Goal: Task Accomplishment & Management: Use online tool/utility

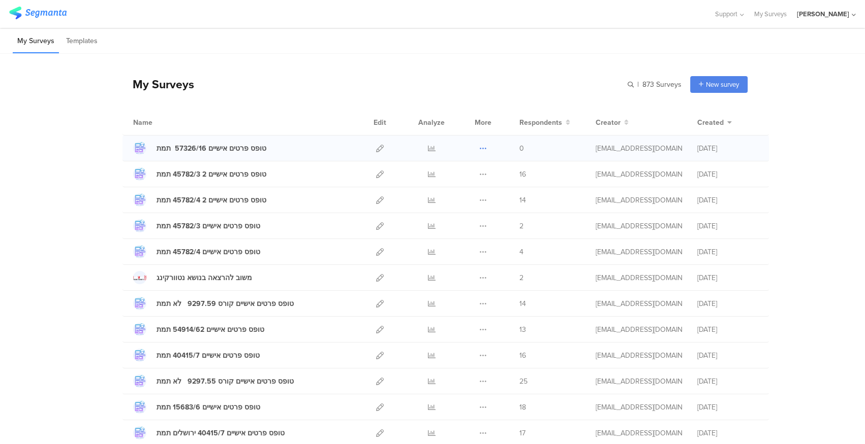
click at [481, 146] on icon at bounding box center [483, 149] width 8 height 8
click at [467, 177] on button "Duplicate" at bounding box center [463, 174] width 56 height 18
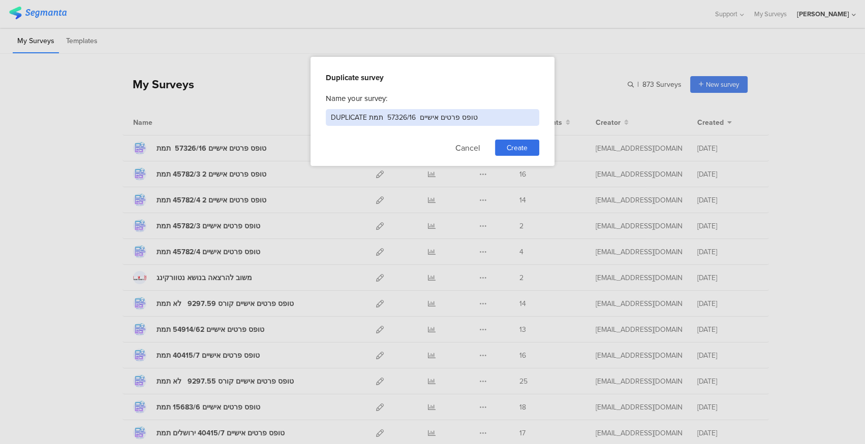
drag, startPoint x: 366, startPoint y: 118, endPoint x: 317, endPoint y: 122, distance: 49.0
click at [317, 122] on div "Duplicate survey Name your survey: DUPLICATE טופס פרטים אישיים 57326/16 תמת Can…" at bounding box center [432, 111] width 244 height 109
drag, startPoint x: 351, startPoint y: 117, endPoint x: 378, endPoint y: 116, distance: 27.4
click at [378, 116] on input "טופס פרטים אישיים 57326/16 תמת" at bounding box center [432, 117] width 213 height 17
type input "טופס פרטים אישיים 7736/39 תמת"
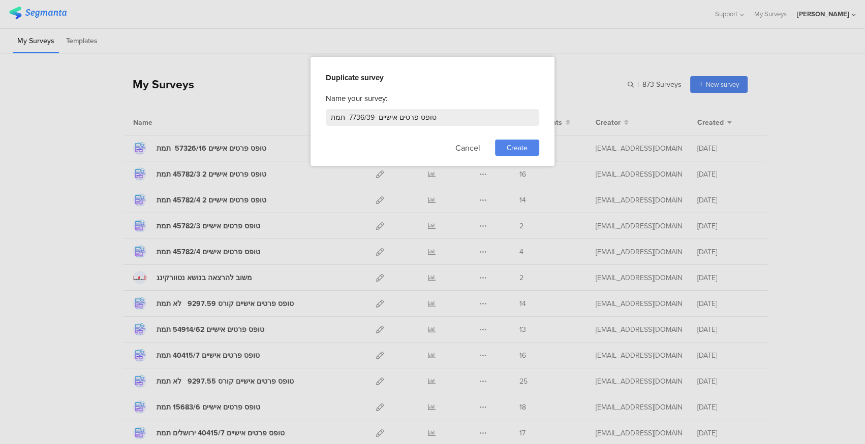
click at [521, 152] on div "Create" at bounding box center [517, 148] width 44 height 16
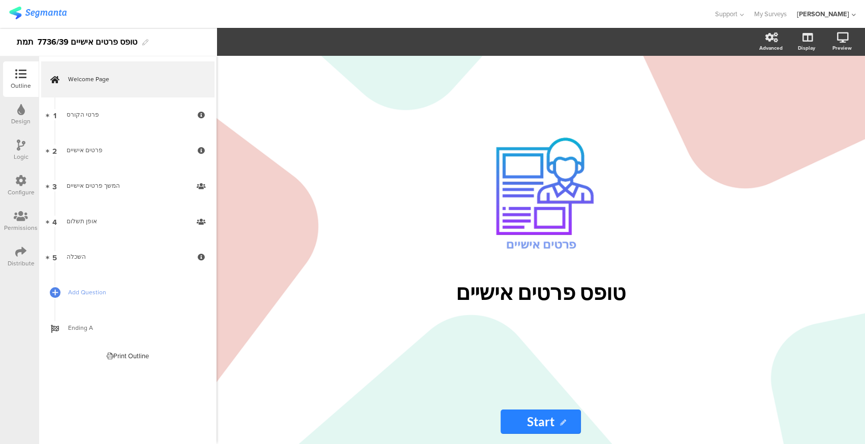
click at [17, 252] on icon at bounding box center [20, 251] width 11 height 11
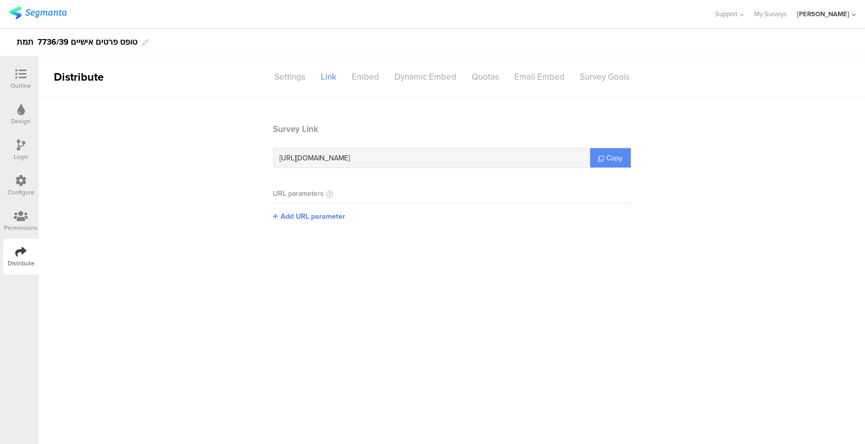
click at [617, 154] on span "Copy" at bounding box center [614, 158] width 16 height 11
